Goal: Task Accomplishment & Management: Manage account settings

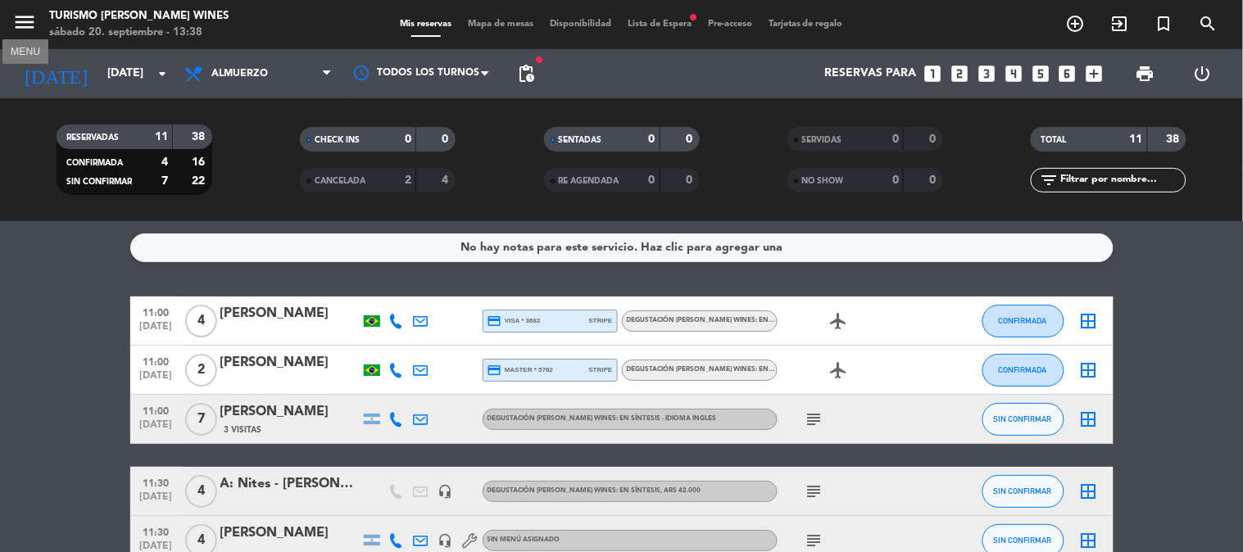
click at [28, 22] on icon "menu" at bounding box center [24, 22] width 25 height 25
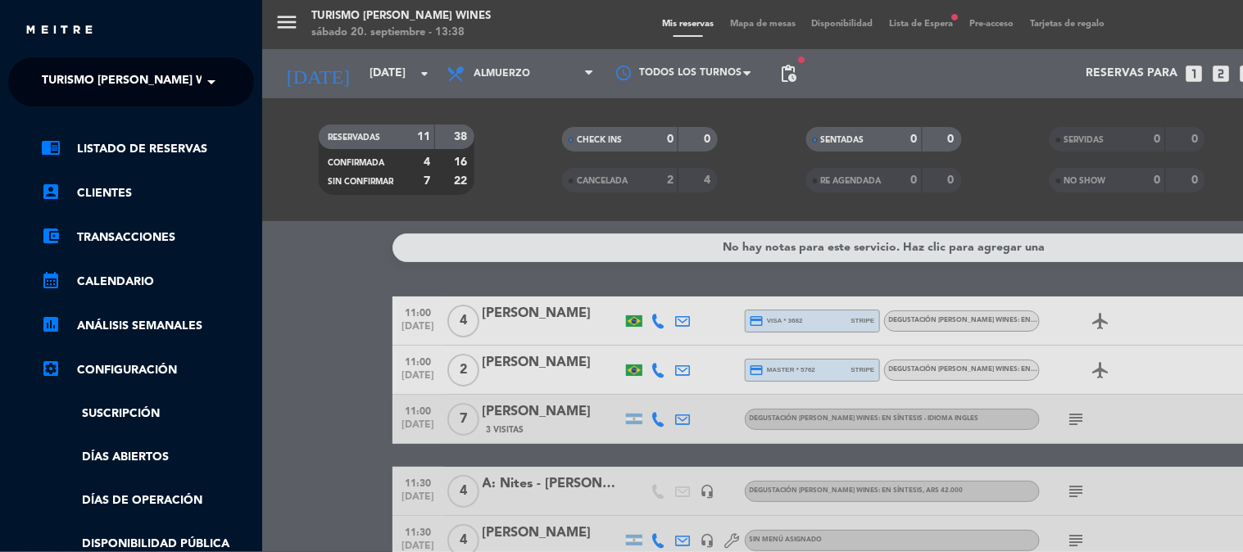
click at [210, 76] on span at bounding box center [216, 82] width 28 height 34
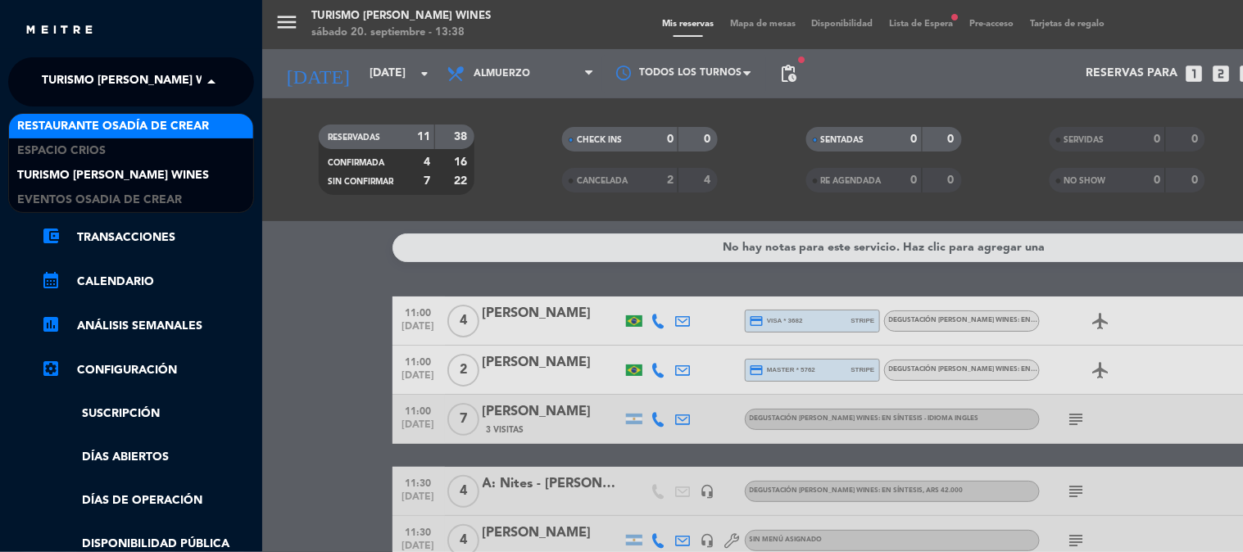
click at [161, 124] on span "Restaurante Osadía de Crear" at bounding box center [113, 126] width 192 height 19
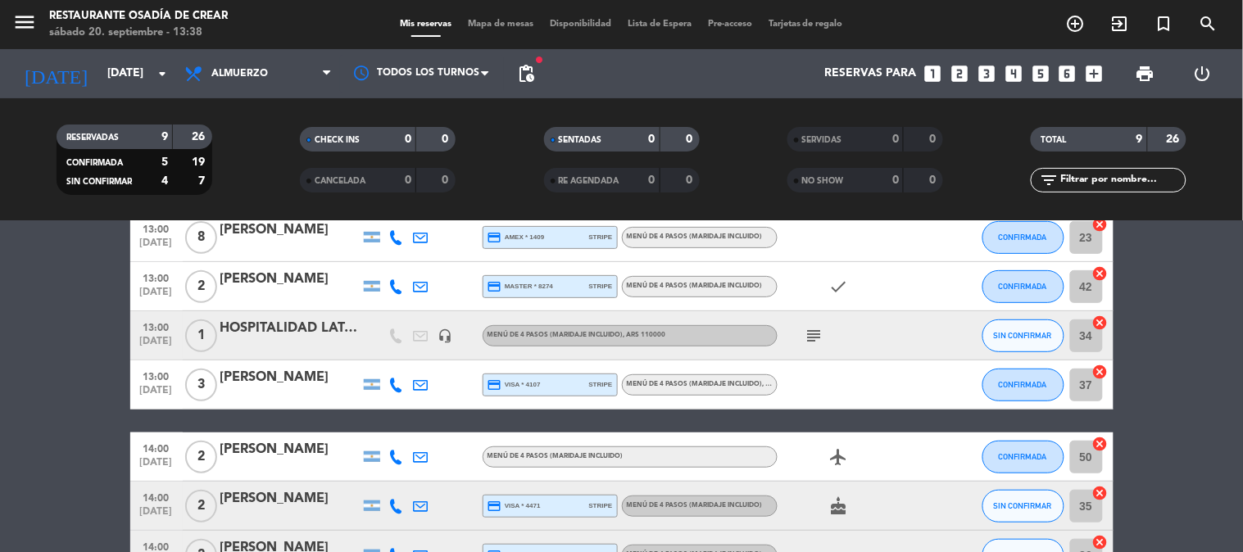
scroll to position [273, 0]
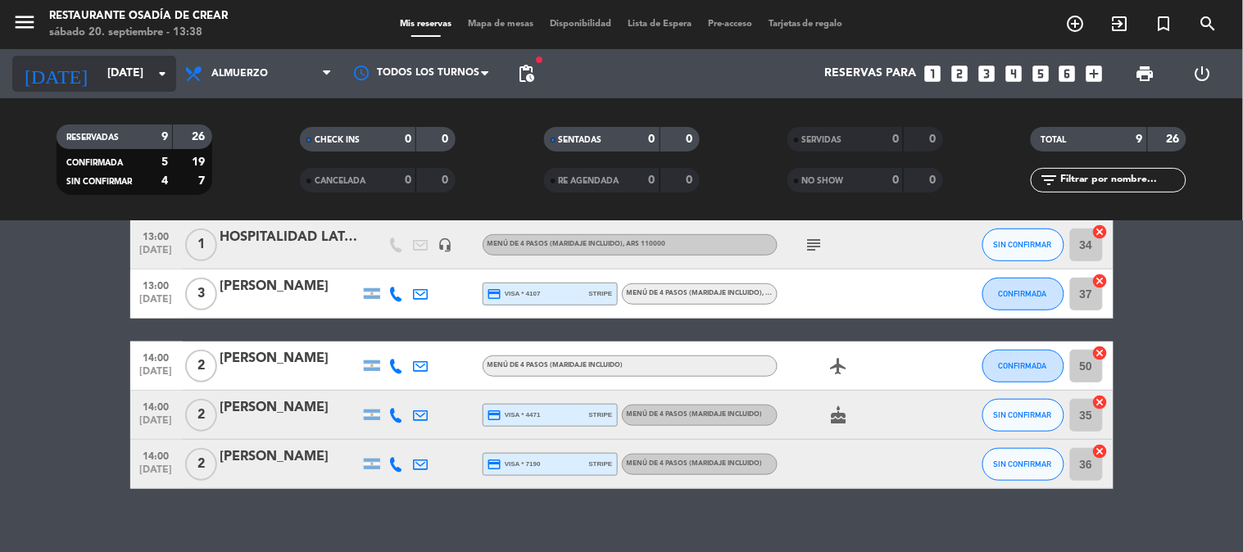
click at [99, 71] on input "[DATE]" at bounding box center [177, 73] width 156 height 29
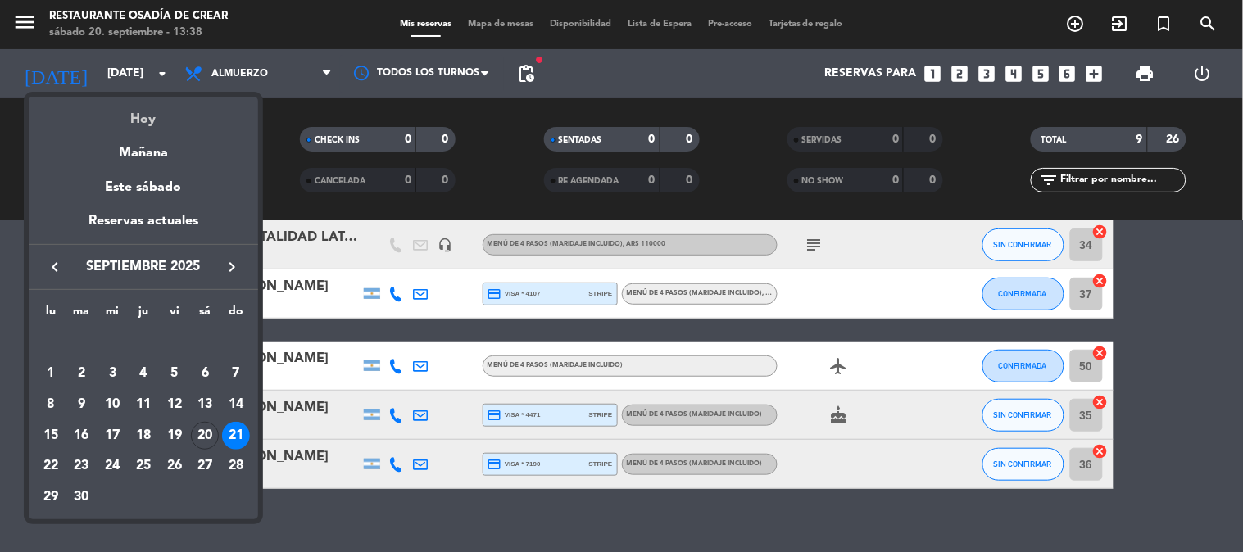
click at [141, 120] on div "Hoy" at bounding box center [143, 114] width 229 height 34
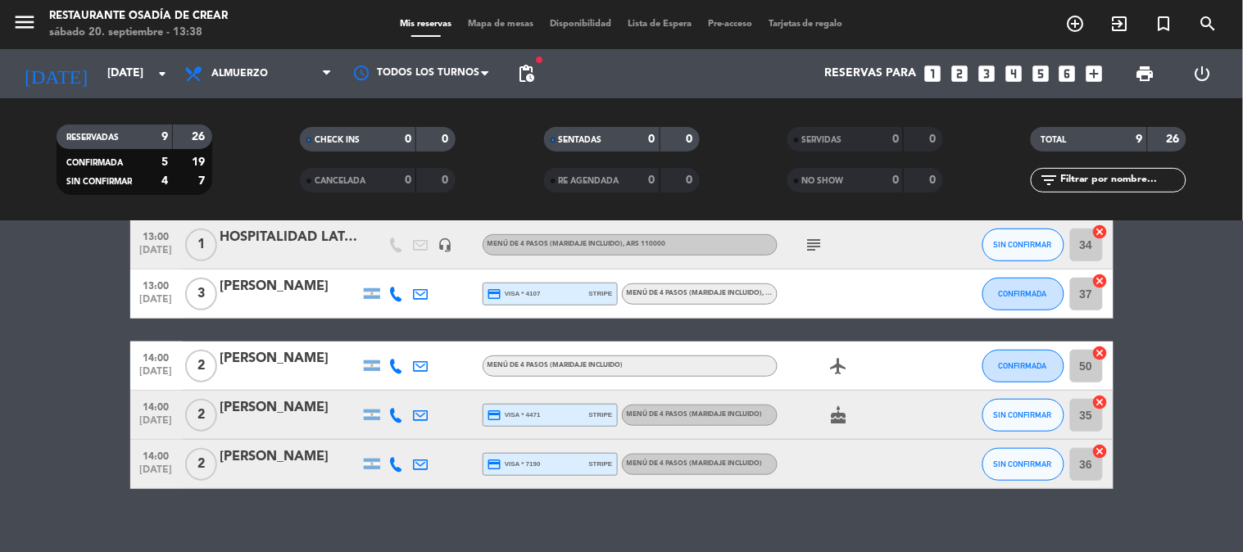
type input "[DATE]"
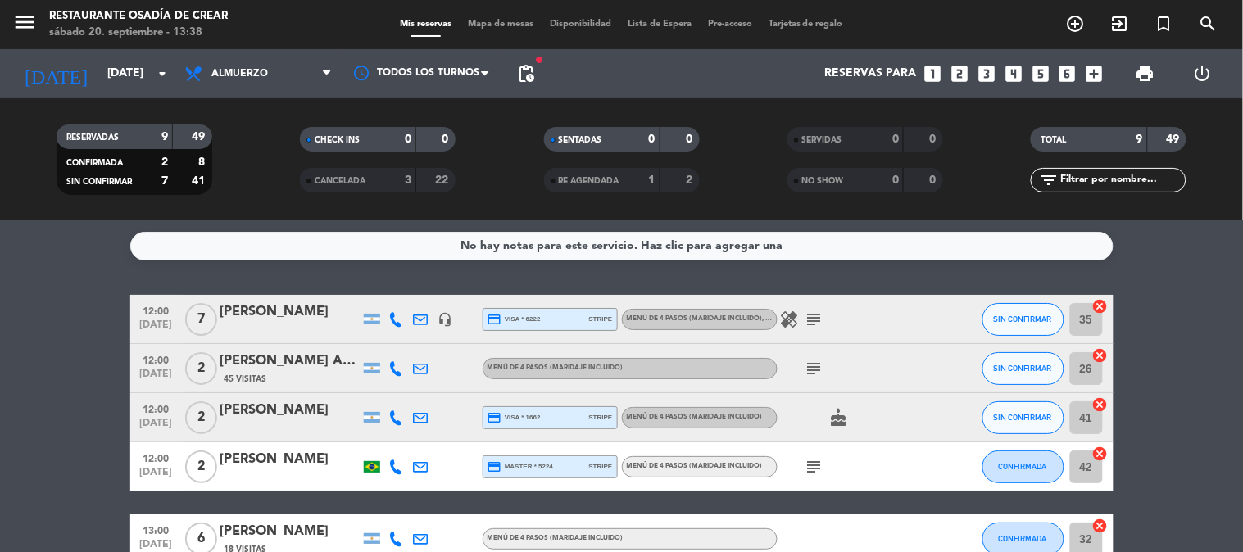
scroll to position [0, 0]
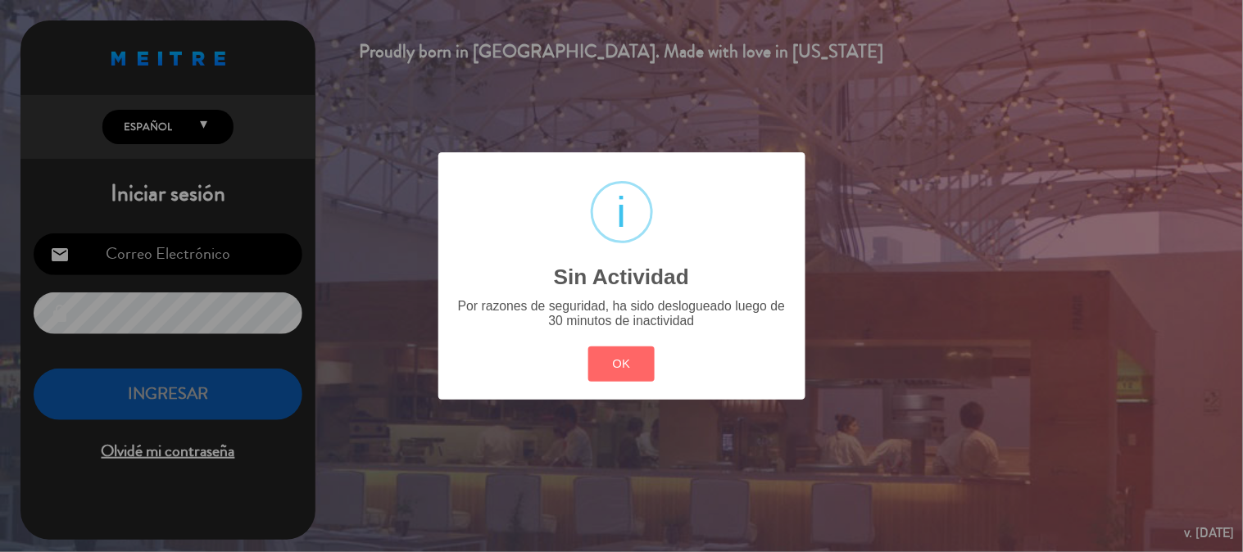
type input "[EMAIL_ADDRESS][DOMAIN_NAME]"
